Goal: Transaction & Acquisition: Purchase product/service

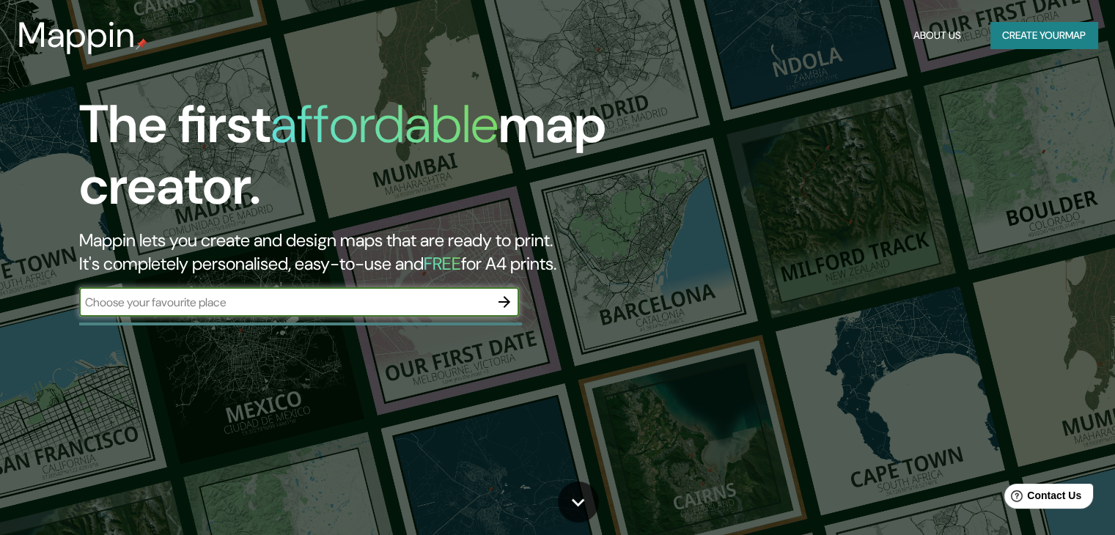
click at [1004, 37] on button "Create your map" at bounding box center [1044, 35] width 107 height 27
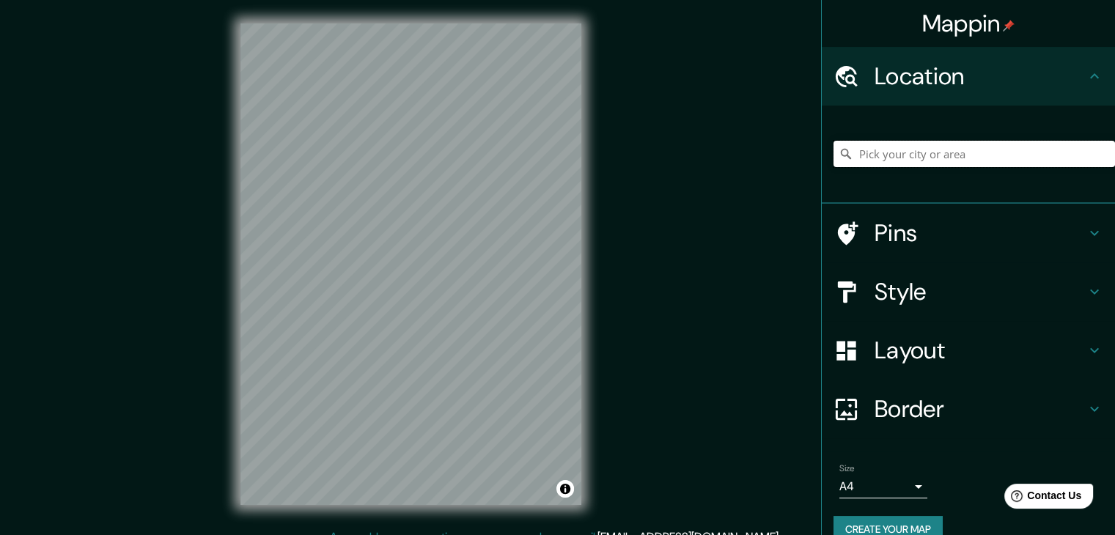
click at [911, 148] on input "Pick your city or area" at bounding box center [975, 154] width 282 height 26
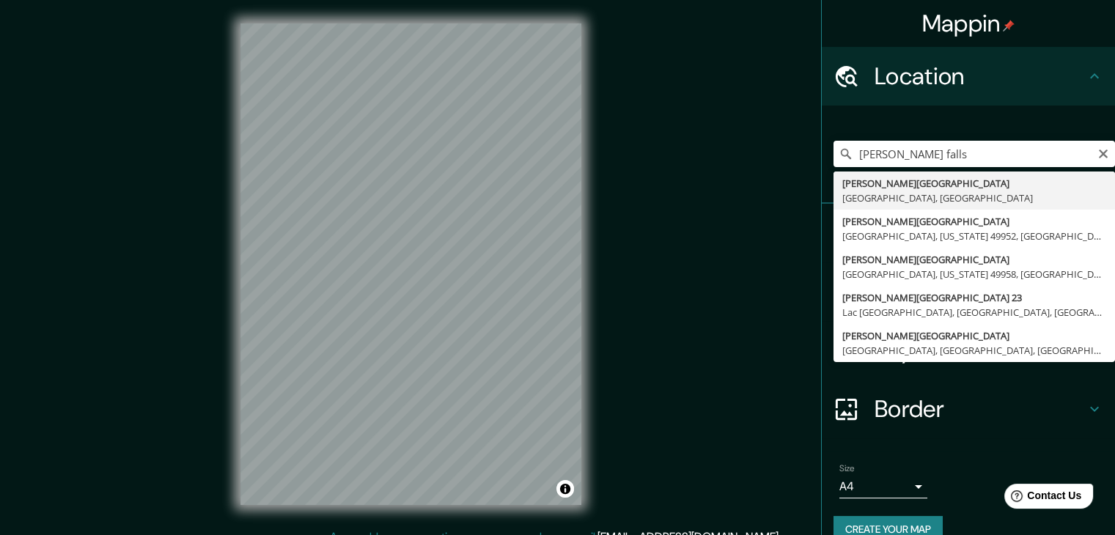
type input "[PERSON_NAME][GEOGRAPHIC_DATA], [GEOGRAPHIC_DATA], [GEOGRAPHIC_DATA]"
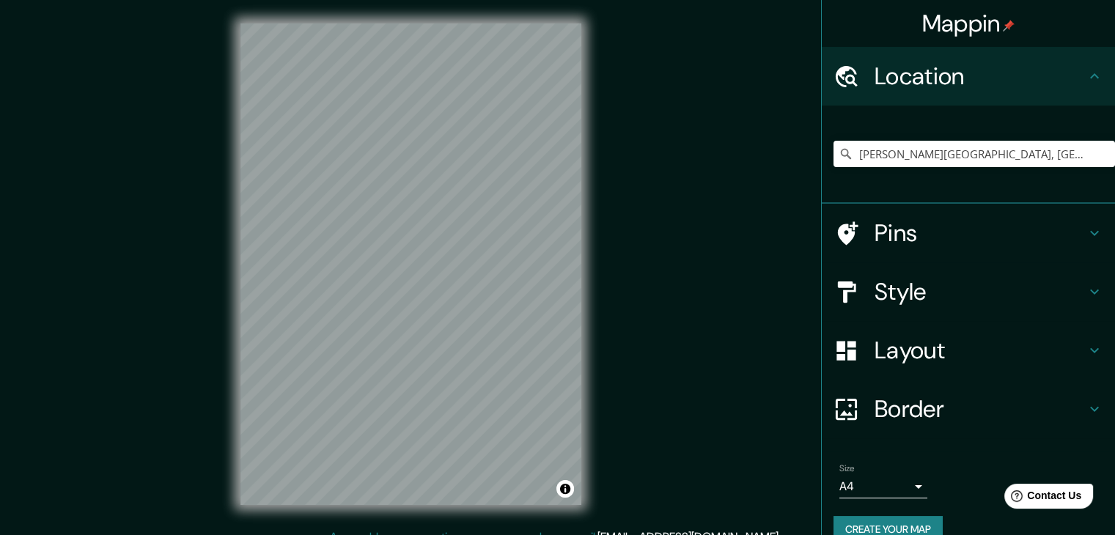
click at [999, 295] on h4 "Style" at bounding box center [980, 291] width 211 height 29
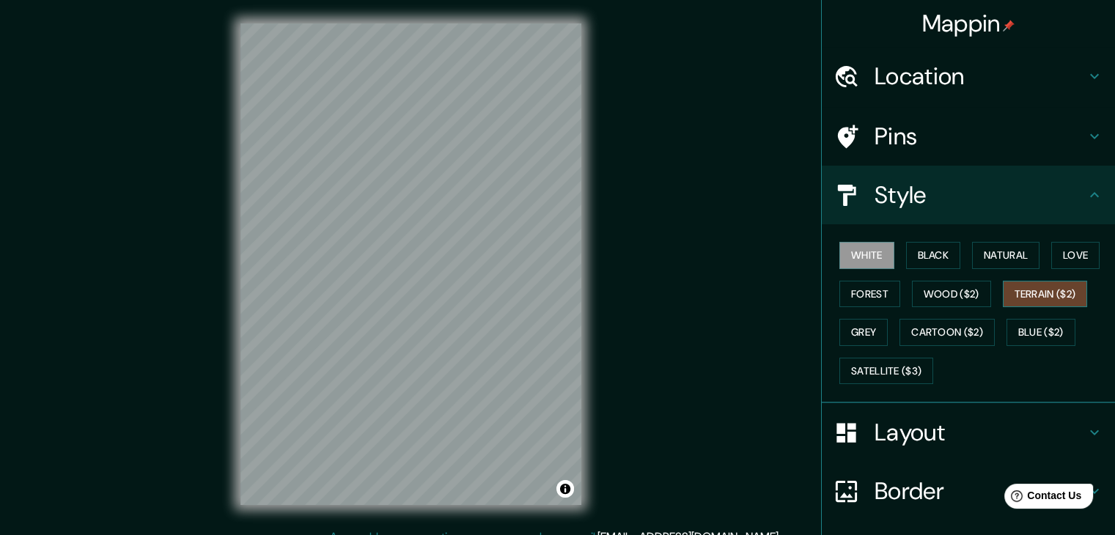
click at [1018, 294] on button "Terrain ($2)" at bounding box center [1045, 294] width 85 height 27
click at [1021, 331] on button "Blue ($2)" at bounding box center [1041, 332] width 69 height 27
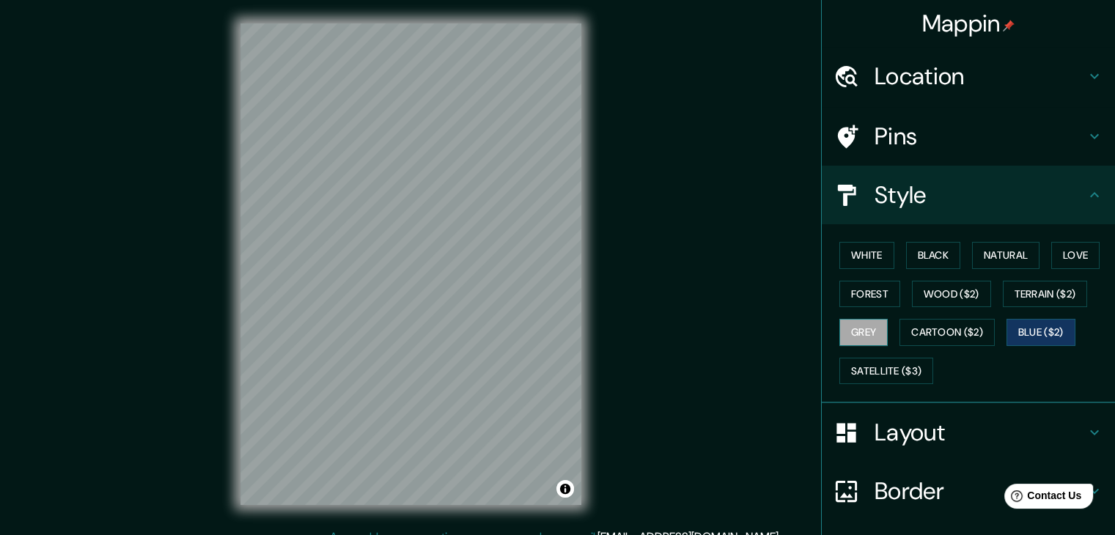
click at [845, 338] on button "Grey" at bounding box center [863, 332] width 48 height 27
click at [874, 367] on button "Satellite ($3)" at bounding box center [886, 371] width 94 height 27
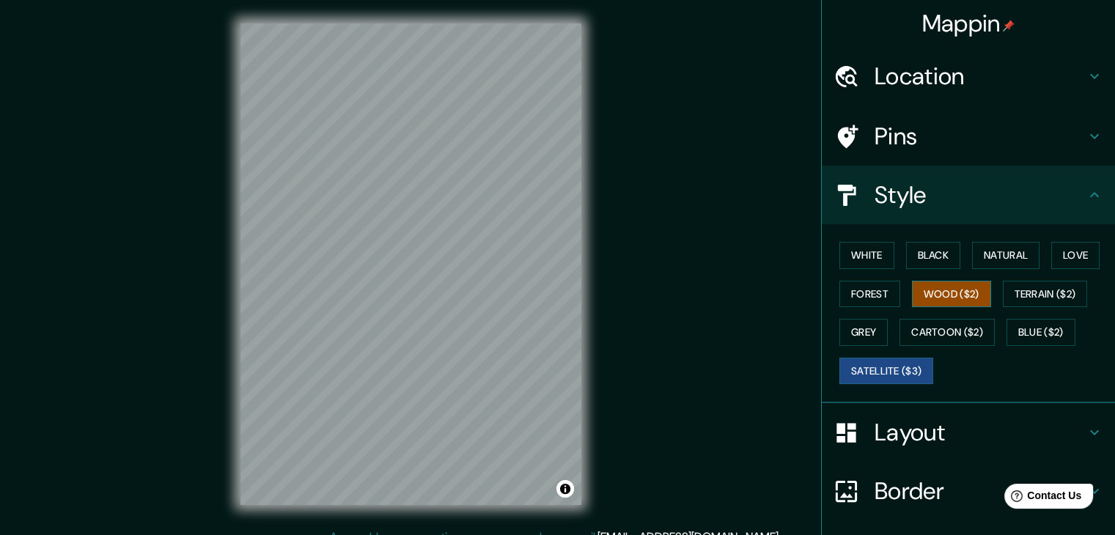
click at [924, 294] on button "Wood ($2)" at bounding box center [951, 294] width 79 height 27
click at [864, 297] on button "Forest" at bounding box center [869, 294] width 61 height 27
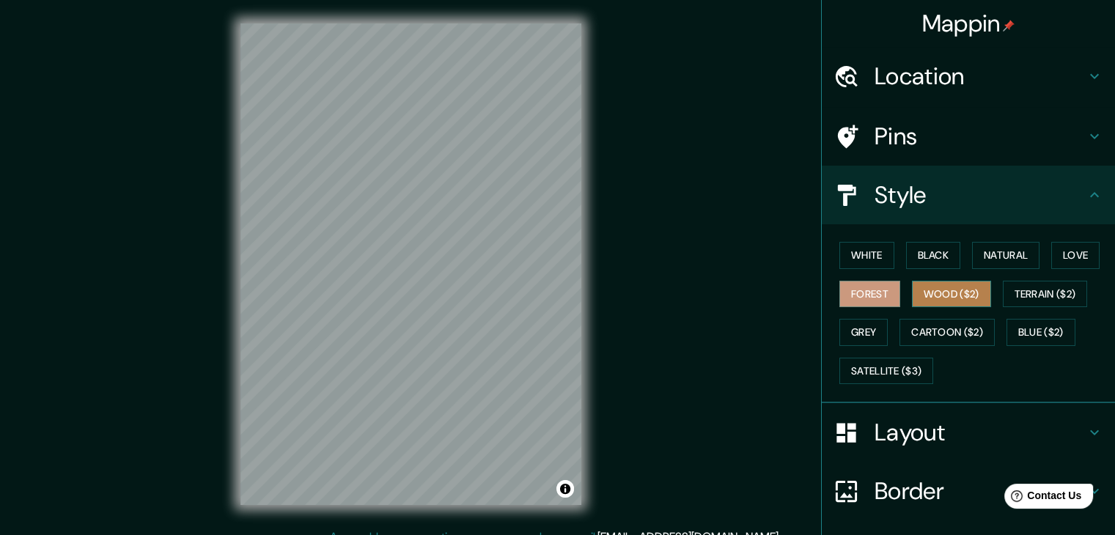
click at [921, 282] on button "Wood ($2)" at bounding box center [951, 294] width 79 height 27
click at [889, 292] on button "Forest" at bounding box center [869, 294] width 61 height 27
click at [1000, 262] on button "Natural" at bounding box center [1005, 255] width 67 height 27
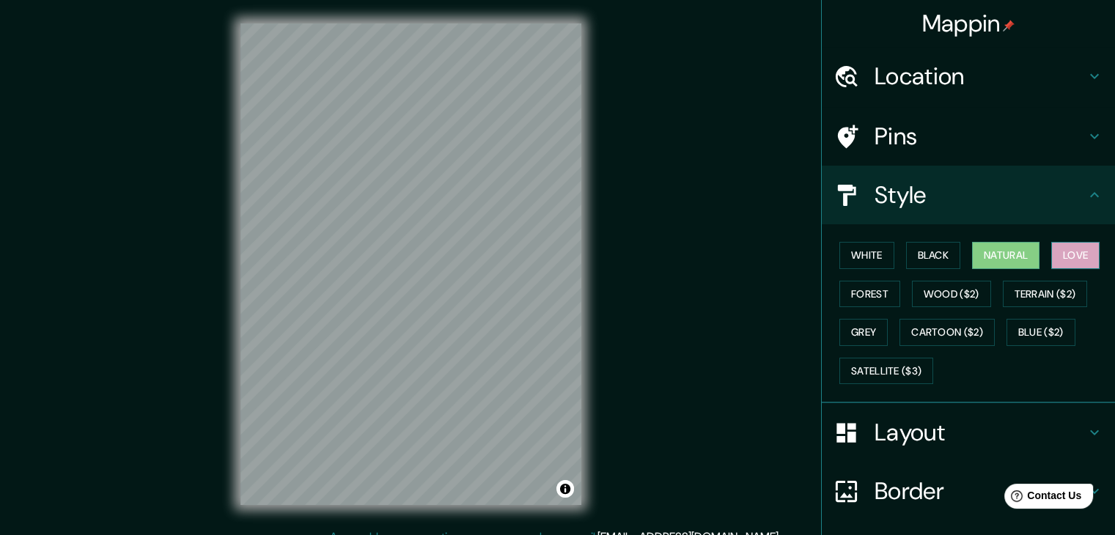
click at [1068, 257] on button "Love" at bounding box center [1075, 255] width 48 height 27
click at [1065, 297] on button "Terrain ($2)" at bounding box center [1045, 294] width 85 height 27
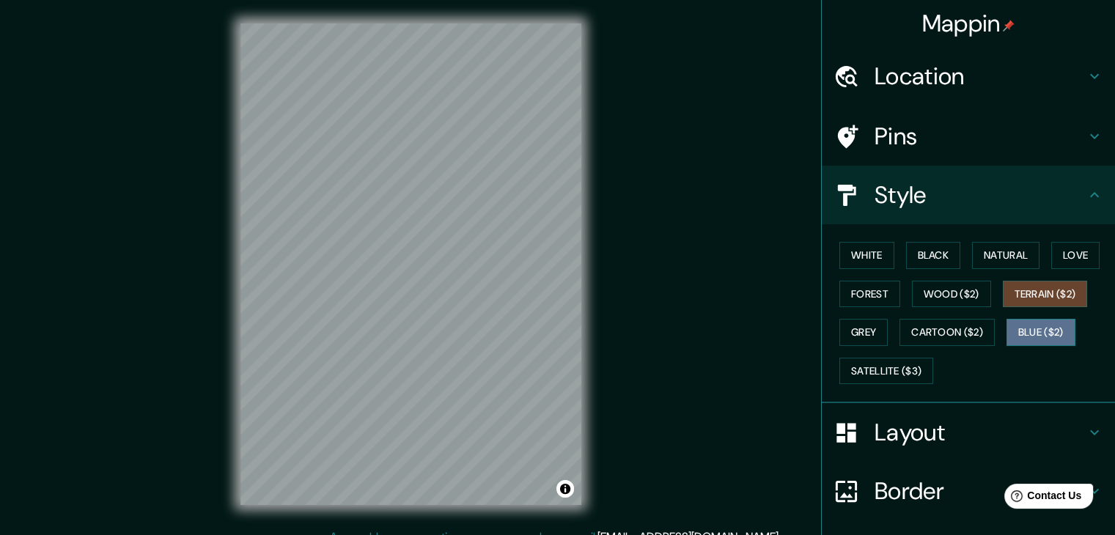
click at [1026, 326] on button "Blue ($2)" at bounding box center [1041, 332] width 69 height 27
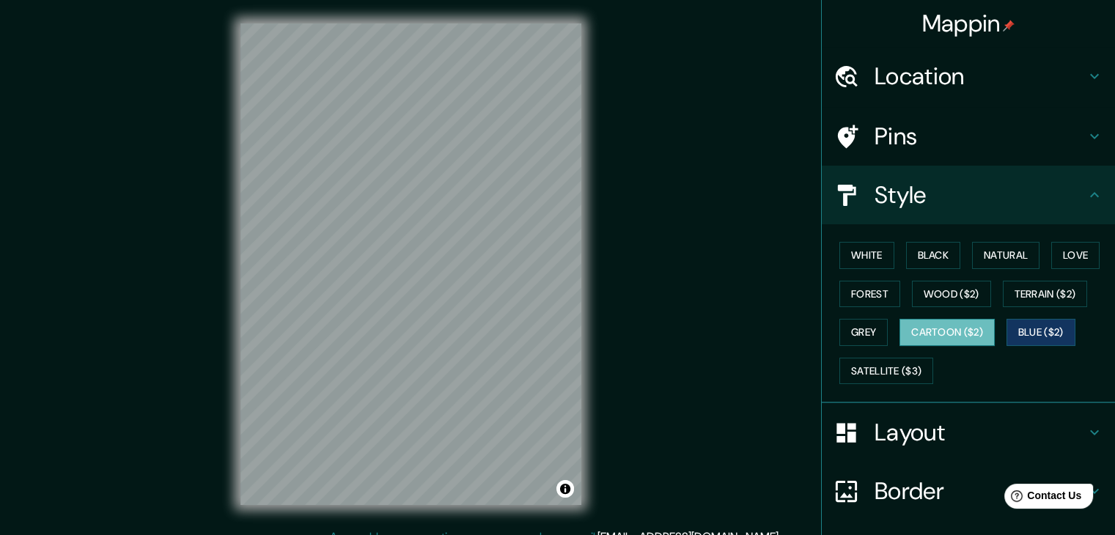
click at [950, 331] on button "Cartoon ($2)" at bounding box center [947, 332] width 95 height 27
click at [848, 335] on button "Grey" at bounding box center [863, 332] width 48 height 27
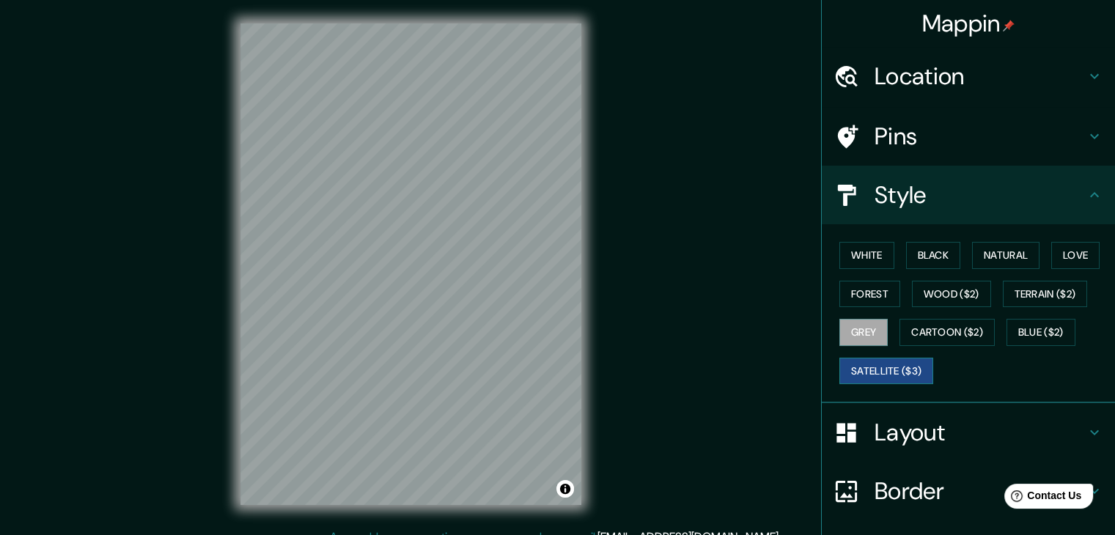
click at [874, 364] on button "Satellite ($3)" at bounding box center [886, 371] width 94 height 27
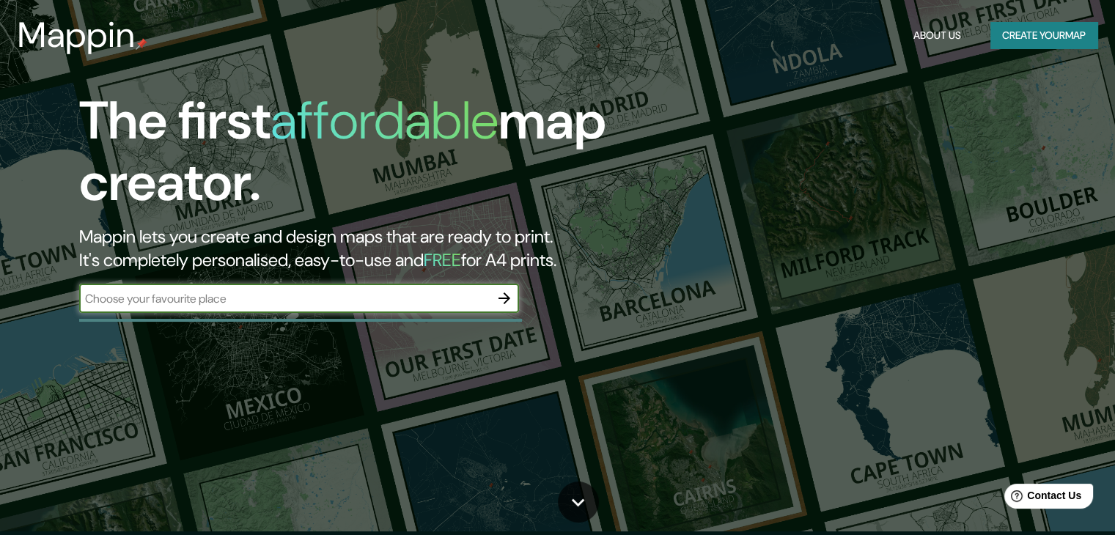
scroll to position [220, 0]
